Goal: Navigation & Orientation: Find specific page/section

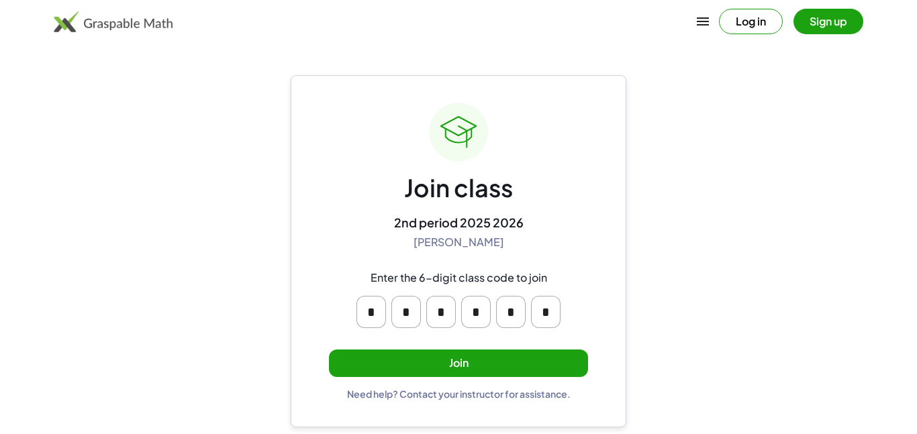
click at [452, 364] on button "Join" at bounding box center [458, 364] width 259 height 28
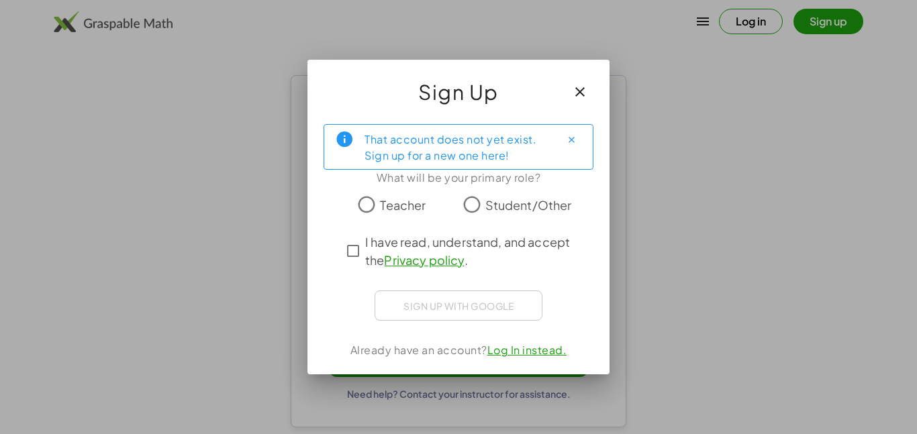
click at [445, 330] on div "That account does not yet exist. Sign up for a new one here! What will be your …" at bounding box center [459, 243] width 302 height 261
click at [433, 309] on div "Sign up with Google Sign in with Google Sign in with Google. Opens in new tab" at bounding box center [459, 306] width 168 height 30
click at [580, 91] on icon "button" at bounding box center [580, 92] width 16 height 16
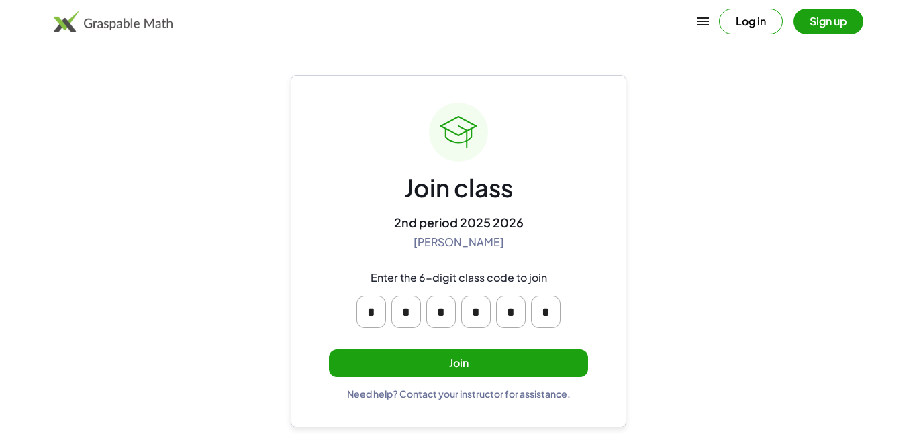
click at [841, 21] on button "Sign up" at bounding box center [829, 22] width 70 height 26
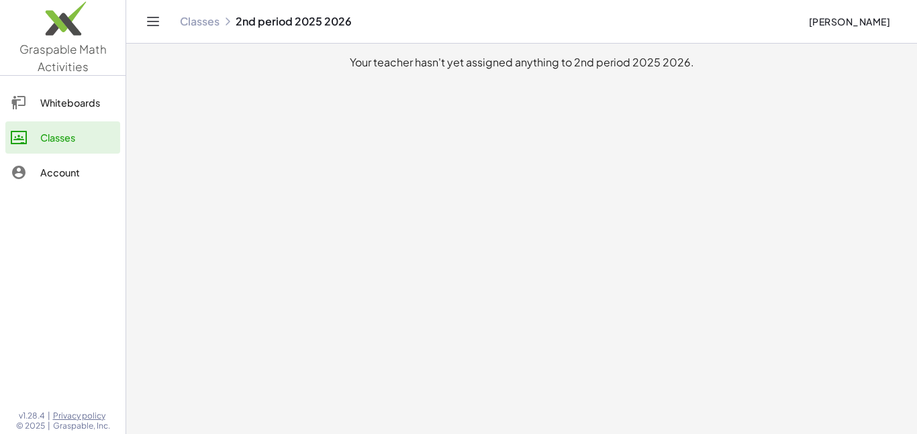
click at [66, 183] on link "Account" at bounding box center [62, 172] width 115 height 32
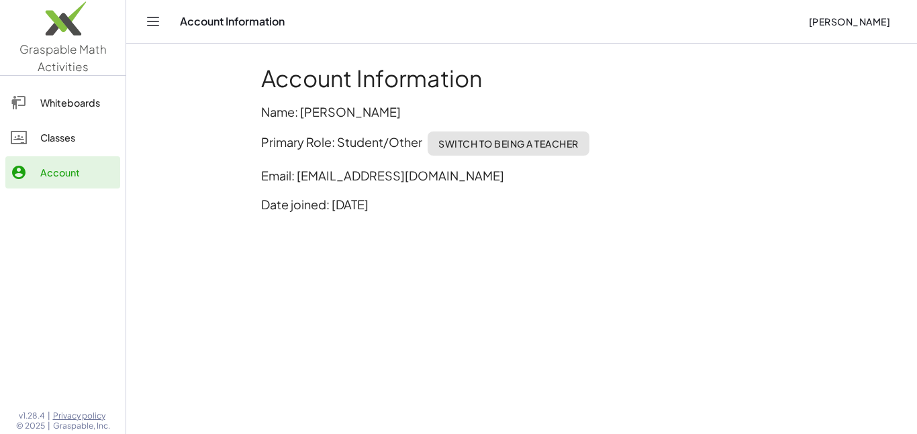
click at [68, 140] on div "Classes" at bounding box center [77, 138] width 75 height 16
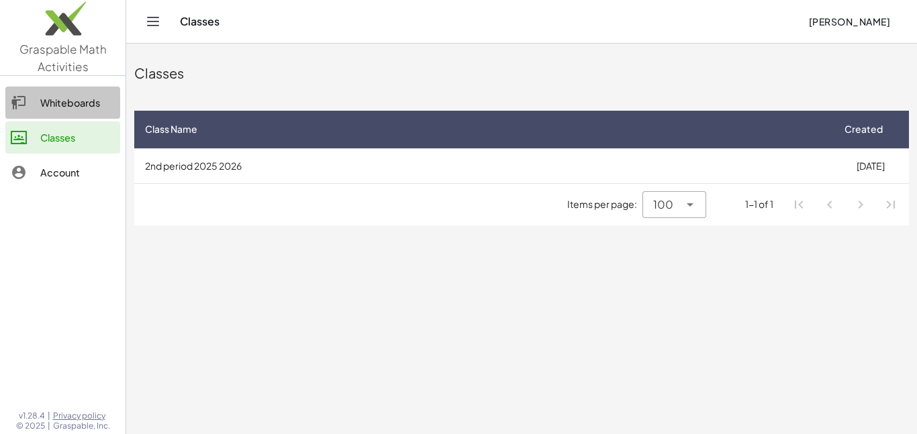
click at [40, 110] on div "Whiteboards" at bounding box center [77, 103] width 75 height 16
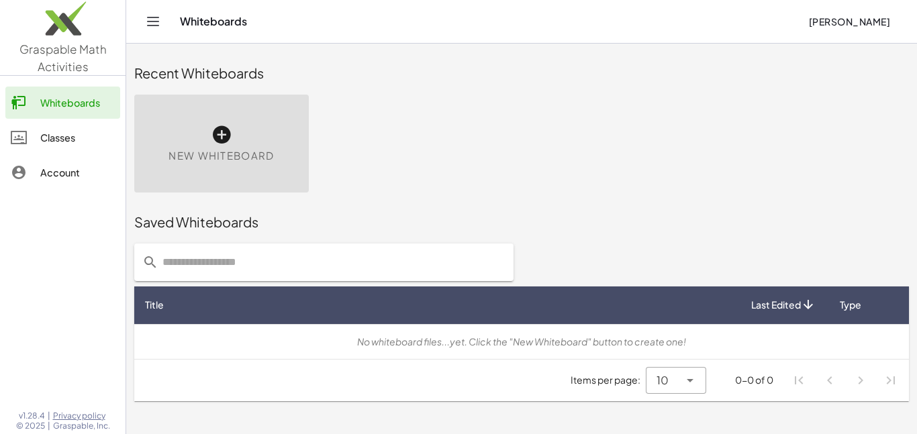
click at [69, 169] on div "Account" at bounding box center [77, 173] width 75 height 16
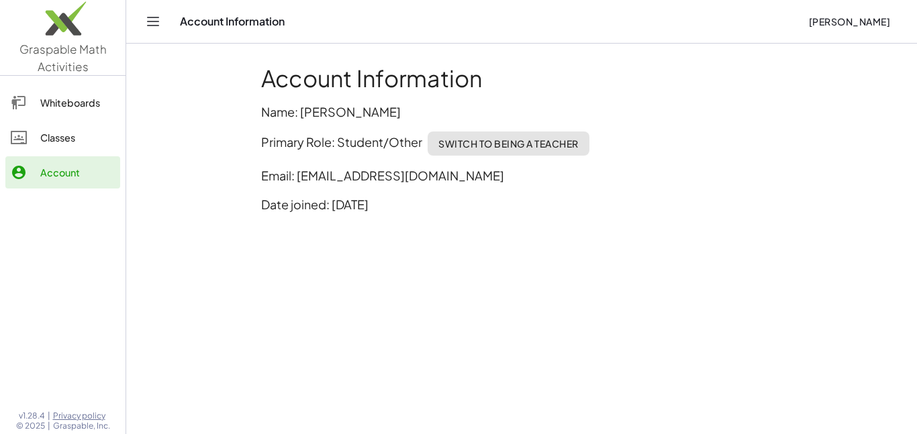
click at [72, 146] on link "Classes" at bounding box center [62, 138] width 115 height 32
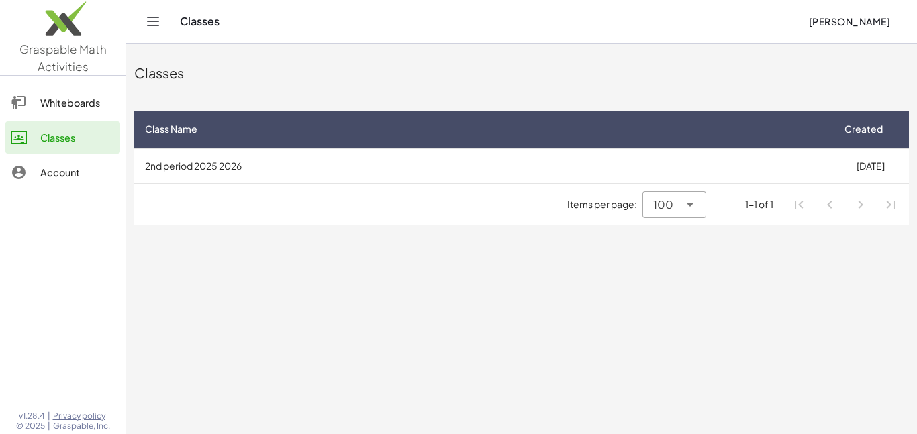
click at [639, 203] on span "Items per page:" at bounding box center [604, 204] width 75 height 14
click at [610, 167] on td "2nd period 2025 2026" at bounding box center [483, 165] width 698 height 35
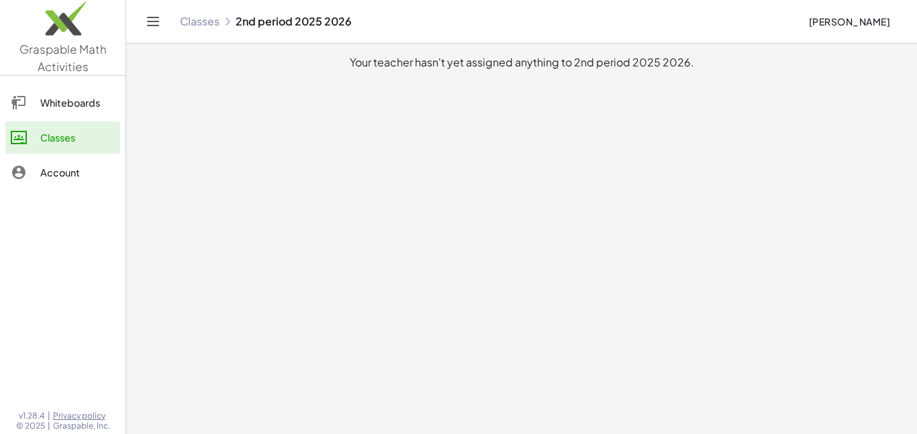
click at [147, 23] on icon "Toggle navigation" at bounding box center [153, 21] width 16 height 16
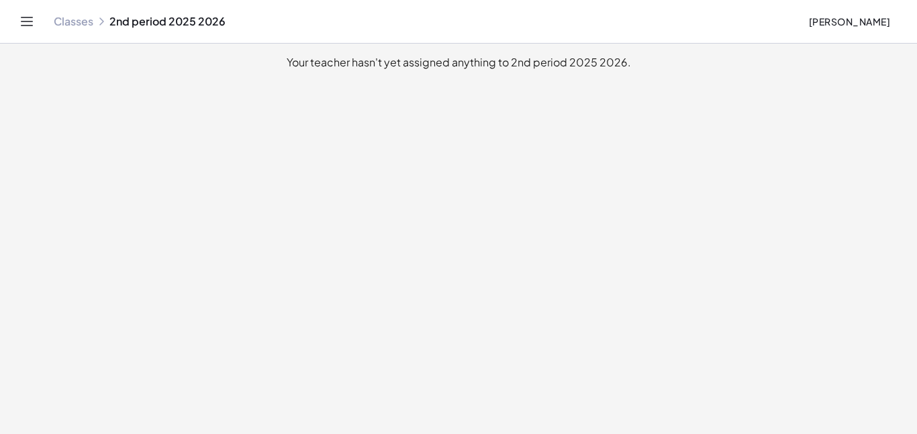
click at [93, 15] on link "Classes" at bounding box center [74, 21] width 40 height 13
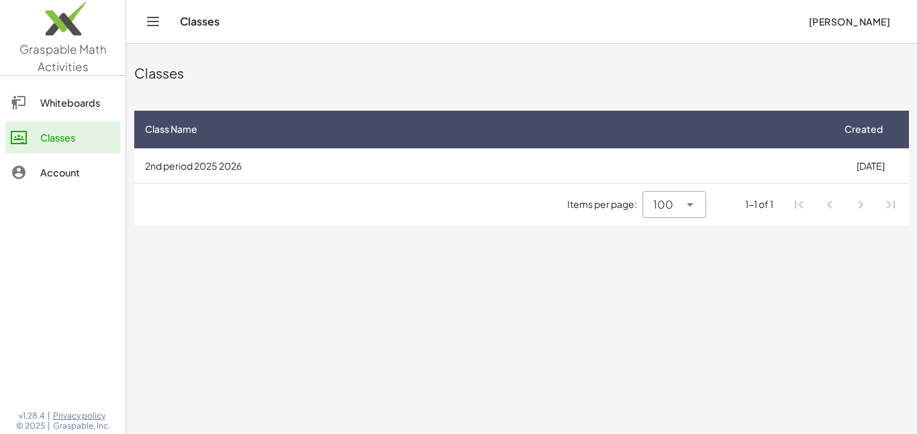
click at [661, 197] on span "100" at bounding box center [663, 205] width 20 height 16
click at [229, 166] on td "2nd period 2025 2026" at bounding box center [483, 165] width 698 height 35
